Goal: Task Accomplishment & Management: Manage account settings

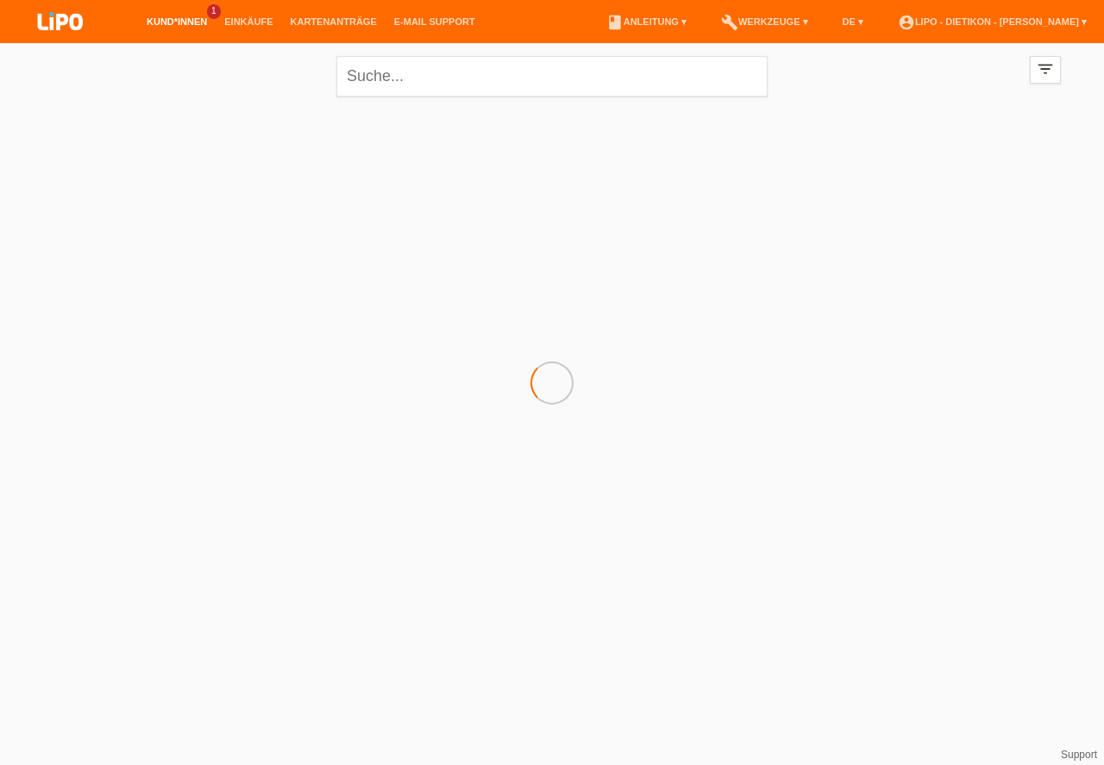
click at [183, 25] on link "Kund*innen" at bounding box center [177, 21] width 78 height 10
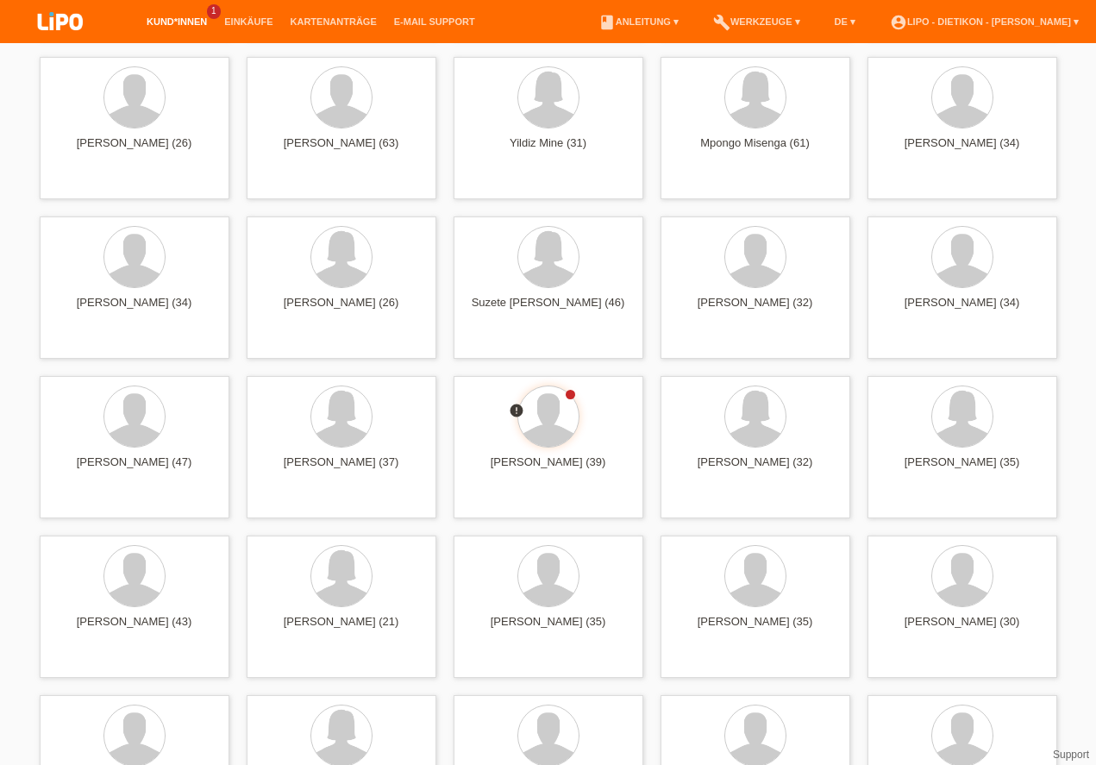
scroll to position [4211, 0]
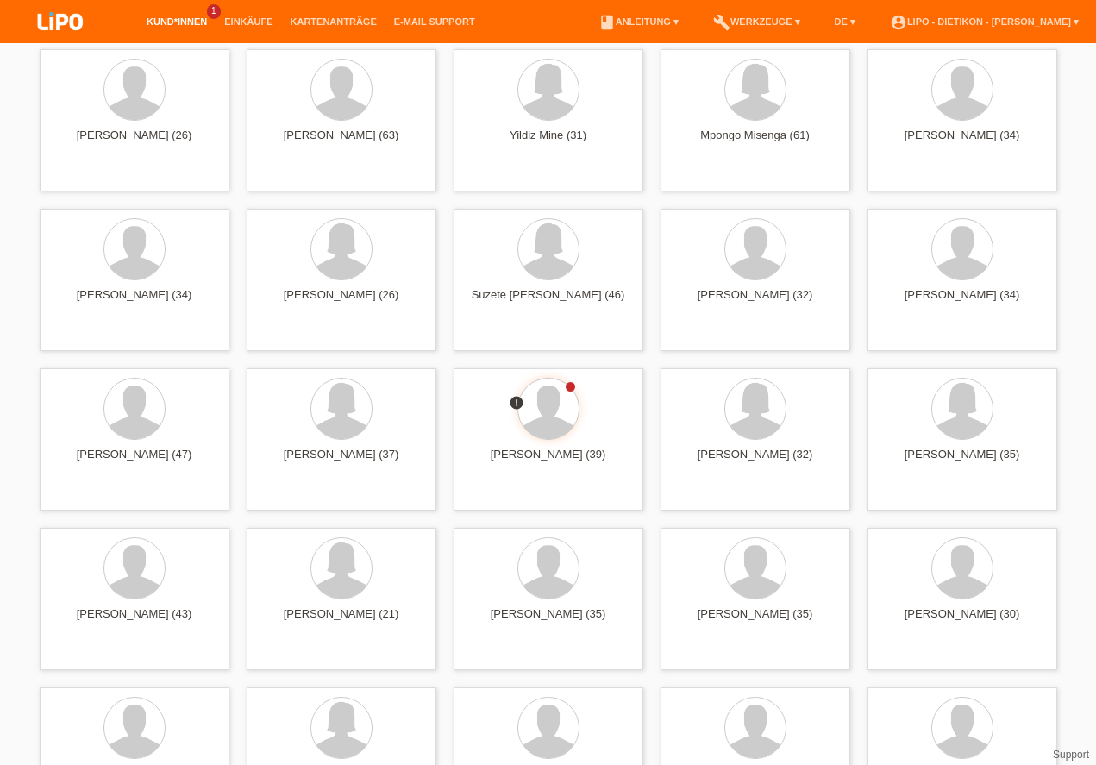
drag, startPoint x: 1103, startPoint y: 20, endPoint x: 1103, endPoint y: 497, distance: 476.8
click at [501, 502] on div "launch Anzeigen" at bounding box center [493, 496] width 78 height 26
click at [498, 499] on span "Anzeigen" at bounding box center [501, 495] width 47 height 13
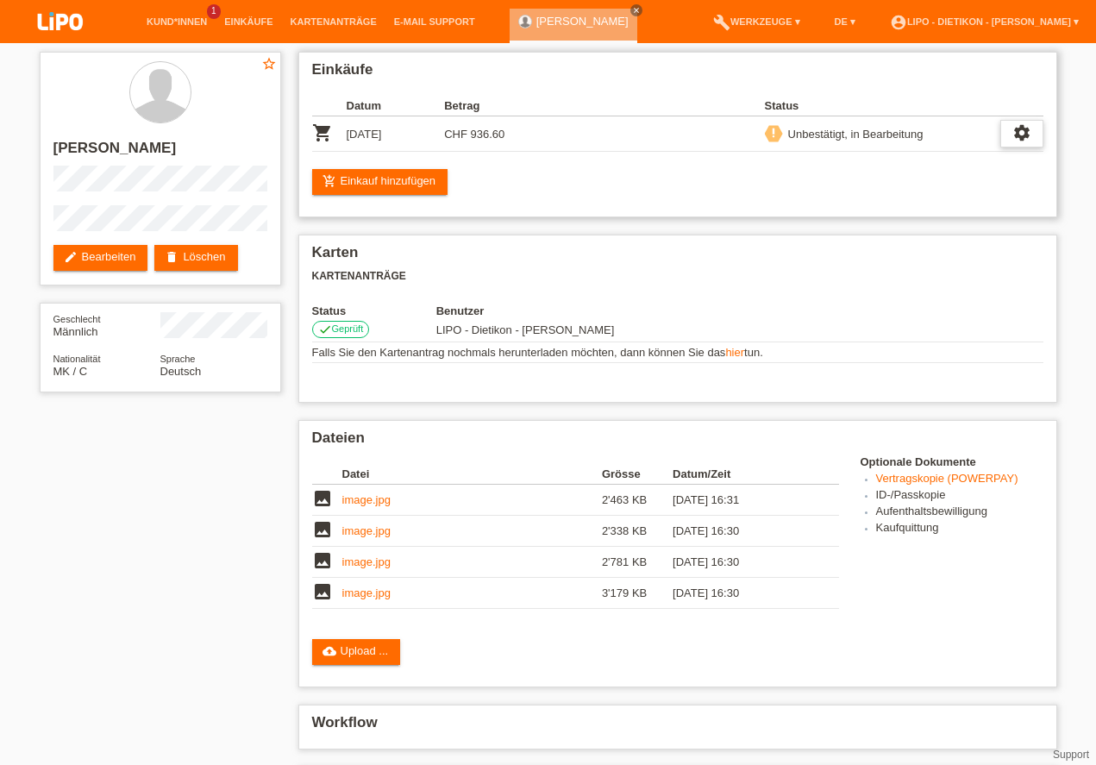
click at [1019, 127] on icon "settings" at bounding box center [1021, 132] width 19 height 19
click at [632, 10] on icon "close" at bounding box center [636, 10] width 9 height 9
click at [313, 20] on link "Kartenanträge" at bounding box center [333, 21] width 103 height 10
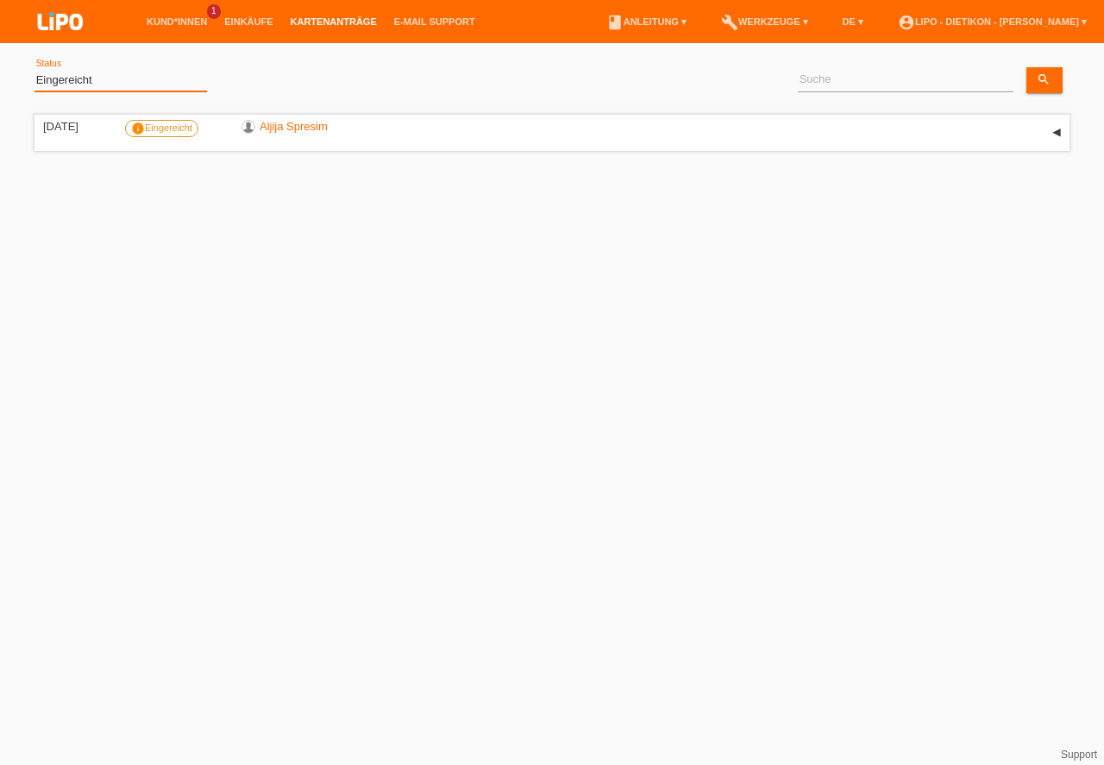
click at [175, 84] on select "(Alle) Eingereicht Weitergeleitet Zurückgewiesen Geprüft Exportiert Abgelehnt A…" at bounding box center [120, 80] width 172 height 21
select select "ALL"
click at [0, 0] on option "(Alle)" at bounding box center [0, 0] width 0 height 0
click at [242, 82] on link "Übernehmen" at bounding box center [263, 79] width 87 height 25
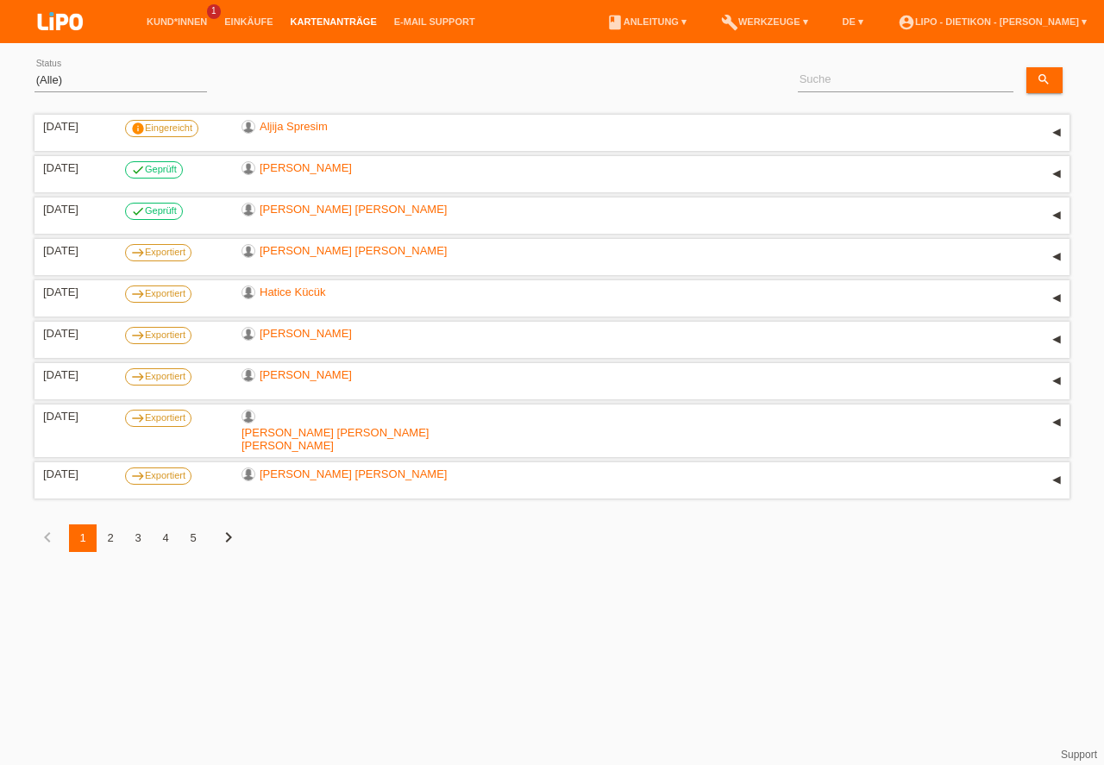
click at [110, 525] on div "2" at bounding box center [111, 538] width 28 height 28
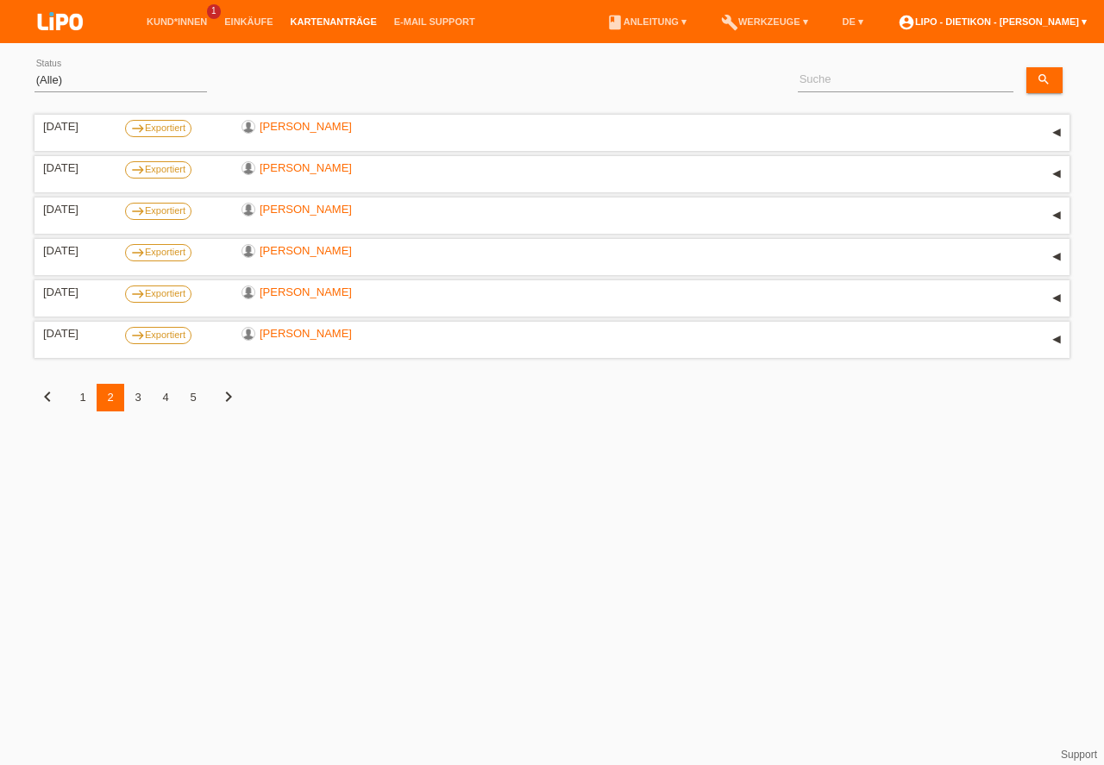
click at [1021, 22] on link "account_circle LIPO - Dietikon - Sebastijan Ali ▾" at bounding box center [992, 21] width 206 height 10
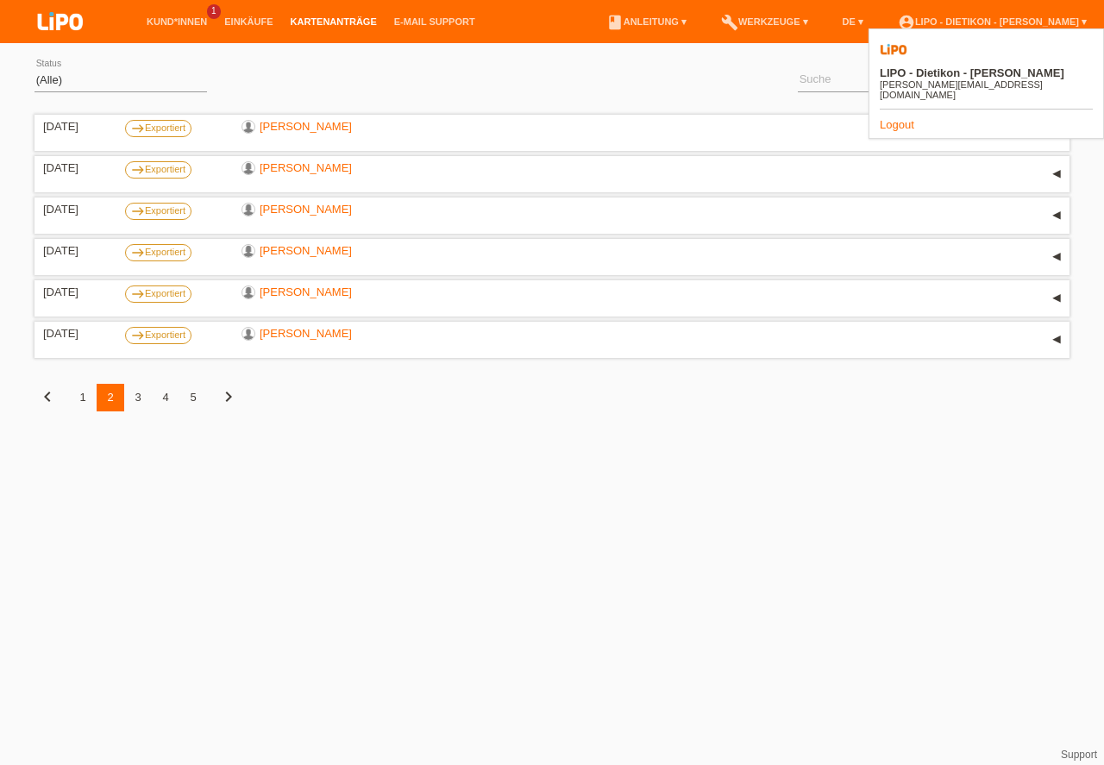
click at [891, 118] on link "Logout" at bounding box center [896, 124] width 34 height 13
